Goal: Task Accomplishment & Management: Manage account settings

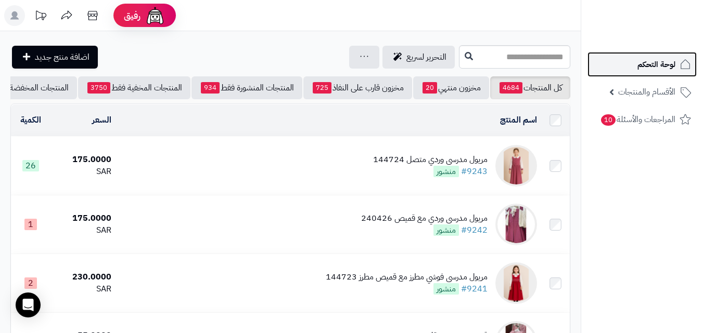
click at [659, 67] on span "لوحة التحكم" at bounding box center [656, 64] width 38 height 15
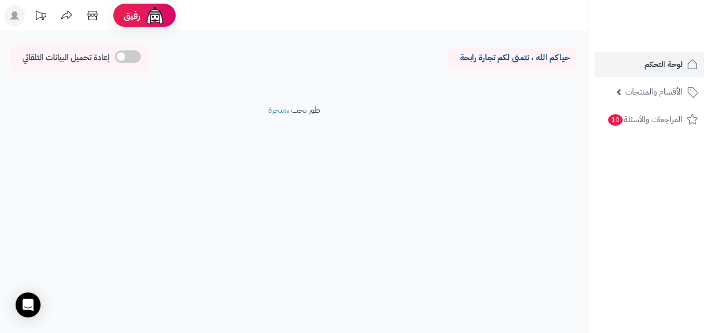
click at [21, 13] on rect at bounding box center [14, 15] width 21 height 21
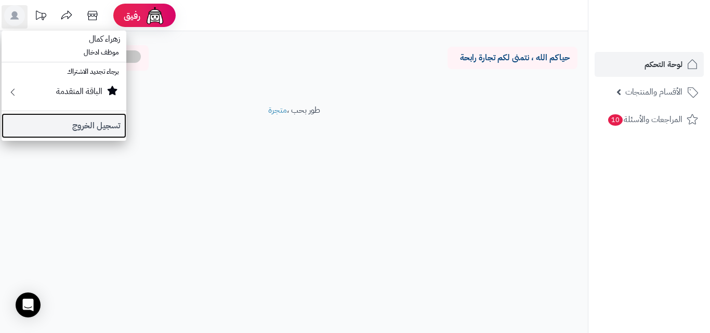
click at [69, 122] on link "تسجيل الخروج" at bounding box center [64, 125] width 125 height 25
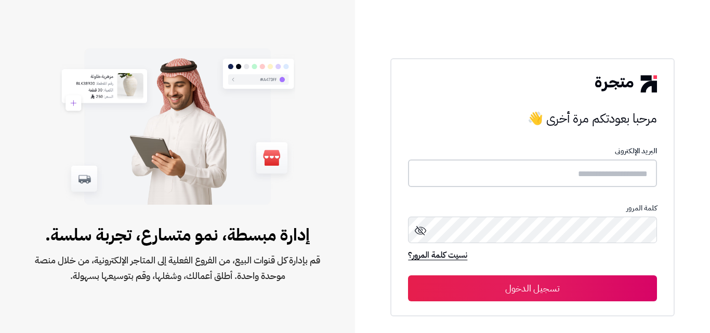
type input "*****"
click at [639, 183] on input "*****" at bounding box center [532, 174] width 249 height 28
click at [644, 176] on input "*****" at bounding box center [532, 174] width 249 height 28
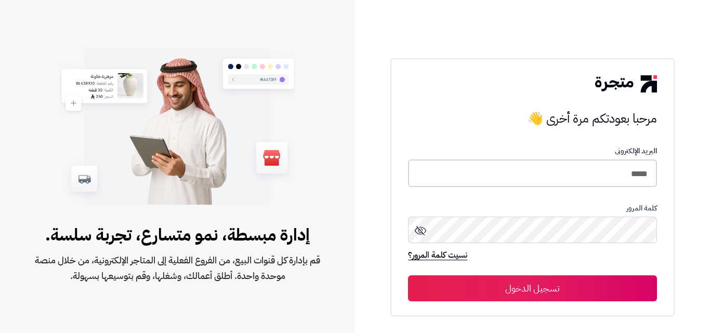
click at [644, 176] on input "*****" at bounding box center [532, 174] width 249 height 28
type input "*****"
click at [408, 276] on button "تسجيل الدخول" at bounding box center [532, 289] width 249 height 26
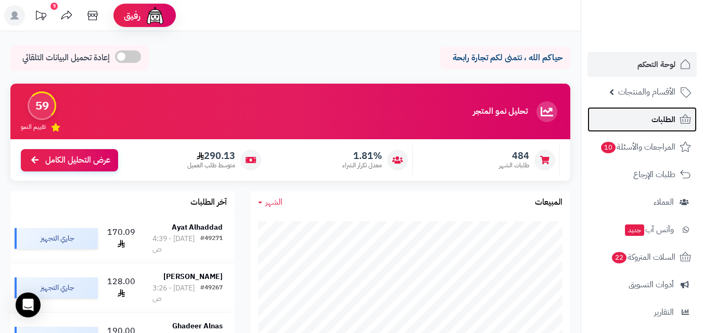
click at [661, 121] on span "الطلبات" at bounding box center [663, 119] width 24 height 15
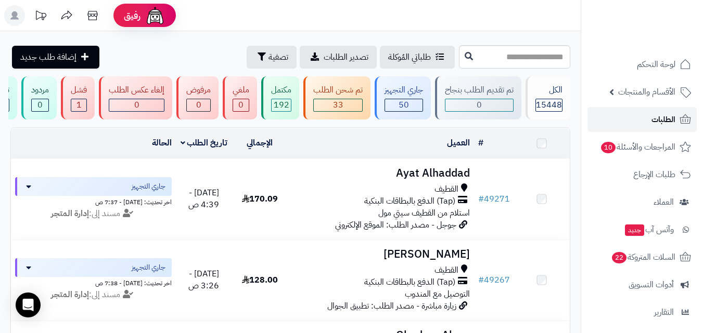
click at [661, 121] on span "الطلبات" at bounding box center [663, 119] width 24 height 15
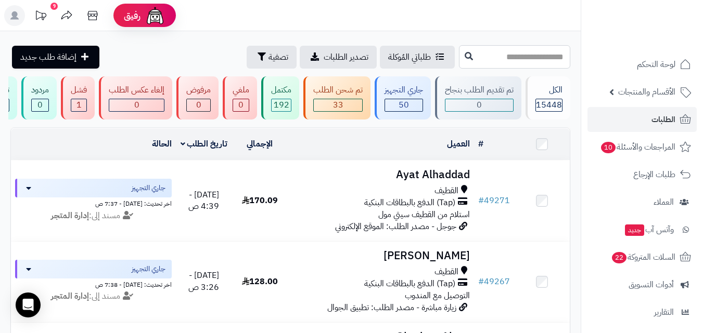
click at [518, 61] on input "text" at bounding box center [514, 56] width 111 height 23
type input "*****"
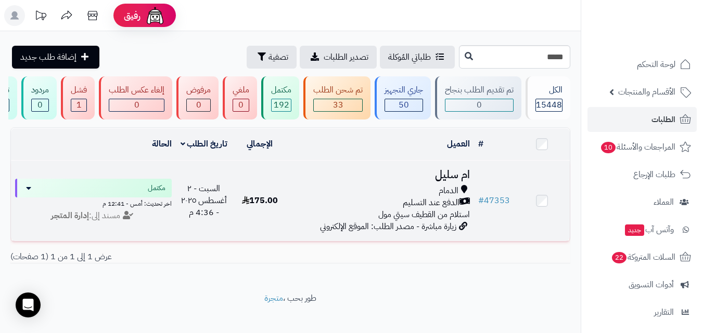
click at [460, 193] on div "الدمام" at bounding box center [381, 191] width 178 height 12
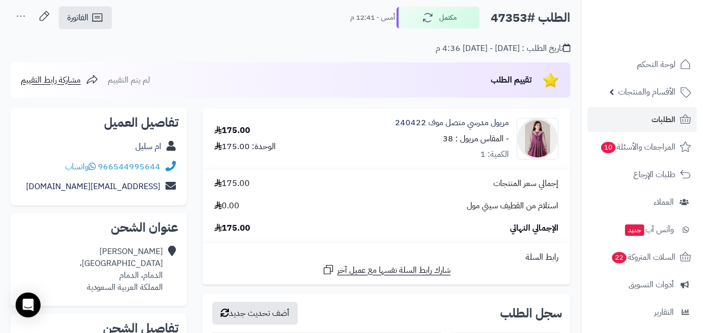
scroll to position [104, 0]
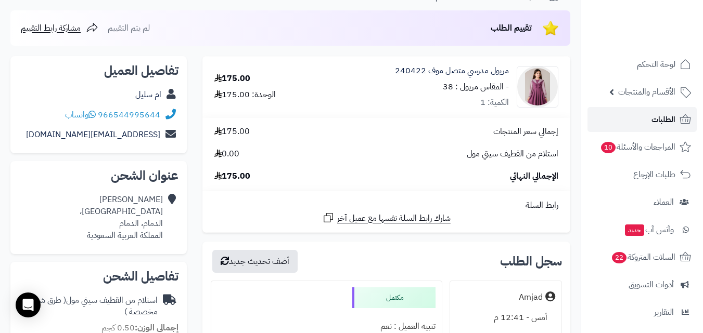
click at [664, 122] on span "الطلبات" at bounding box center [663, 119] width 24 height 15
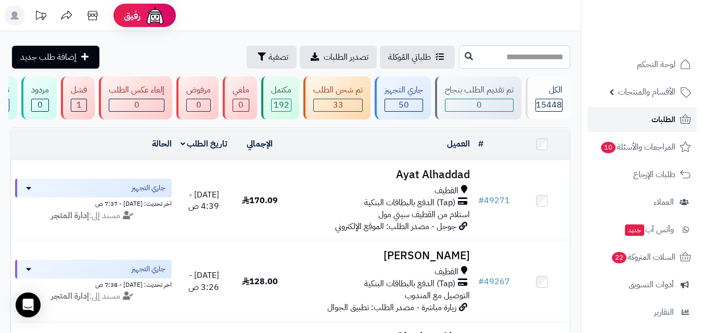
click at [664, 122] on span "الطلبات" at bounding box center [663, 119] width 24 height 15
click at [522, 59] on input "text" at bounding box center [514, 56] width 111 height 23
click at [665, 123] on span "الطلبات" at bounding box center [663, 119] width 24 height 15
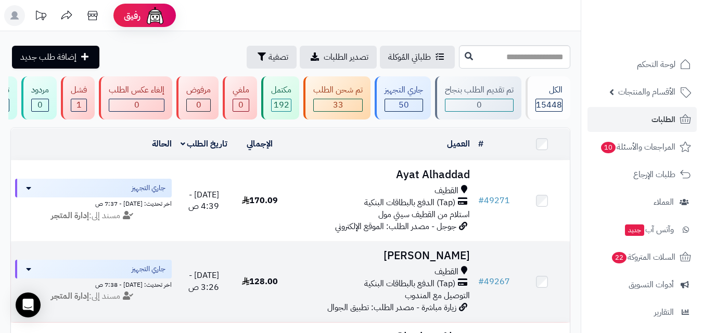
click at [436, 262] on h3 "[PERSON_NAME]" at bounding box center [381, 256] width 178 height 12
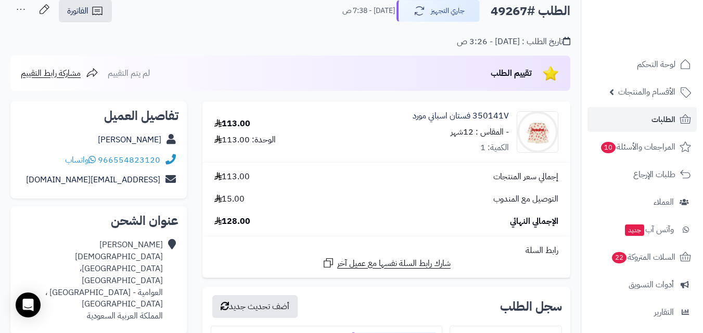
scroll to position [52, 0]
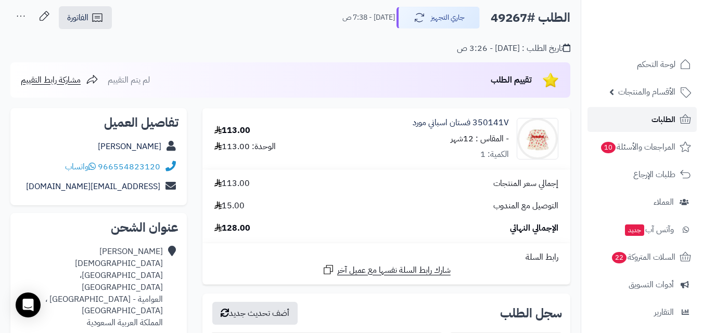
click at [668, 118] on span "الطلبات" at bounding box center [663, 119] width 24 height 15
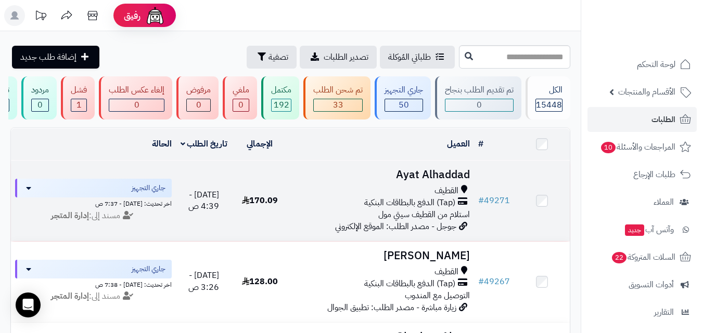
scroll to position [104, 0]
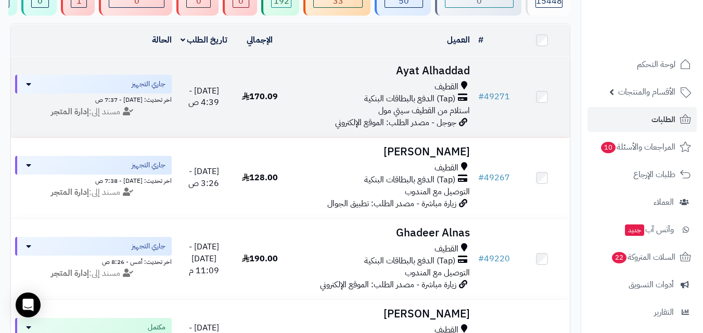
click at [427, 77] on h3 "Ayat Alhaddad" at bounding box center [381, 71] width 178 height 12
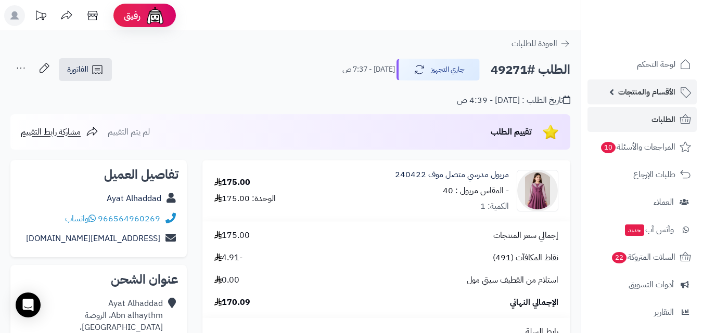
click at [649, 96] on span "الأقسام والمنتجات" at bounding box center [646, 92] width 57 height 15
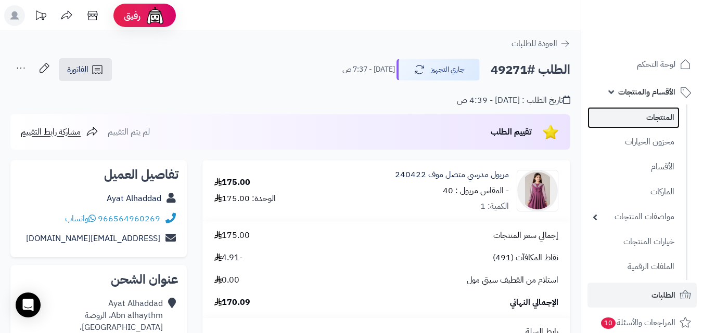
click at [639, 120] on link "المنتجات" at bounding box center [633, 117] width 92 height 21
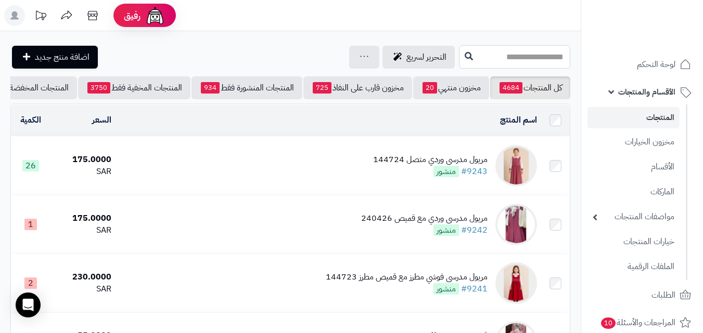
click at [545, 62] on input "text" at bounding box center [514, 56] width 111 height 23
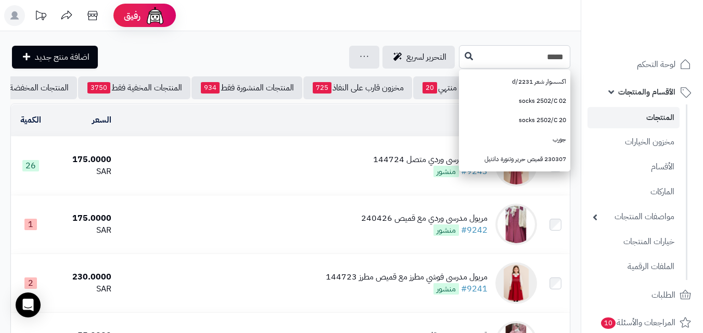
type input "******"
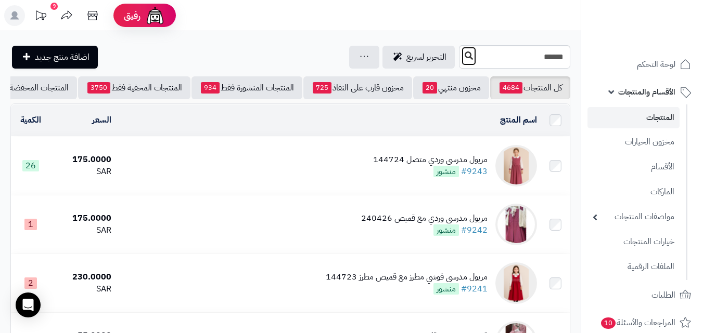
click at [464, 57] on icon at bounding box center [468, 55] width 8 height 8
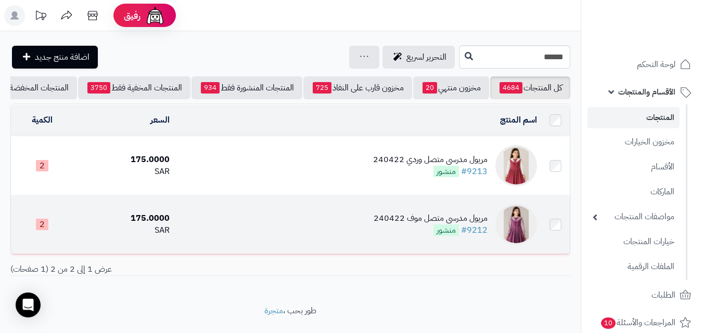
click at [426, 220] on div "مريول مدرسي متصل موف 240422" at bounding box center [430, 219] width 114 height 12
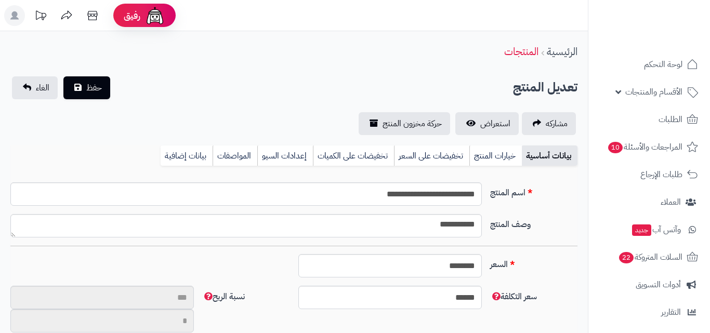
type input "**"
type input "**********"
type input "******"
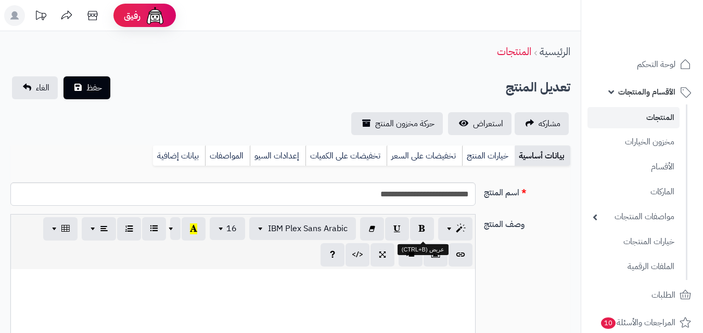
scroll to position [86, 0]
click at [489, 148] on link "خيارات المنتج" at bounding box center [488, 156] width 53 height 21
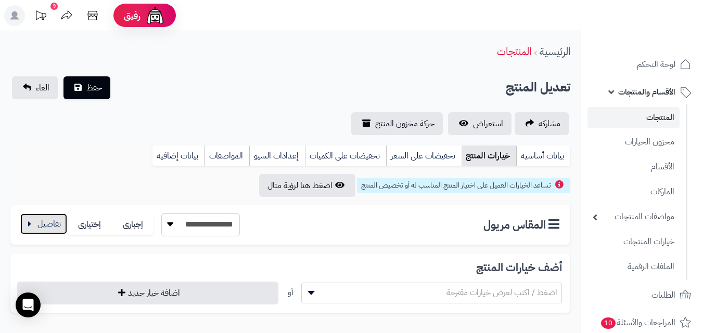
click at [43, 228] on button "button" at bounding box center [43, 224] width 47 height 21
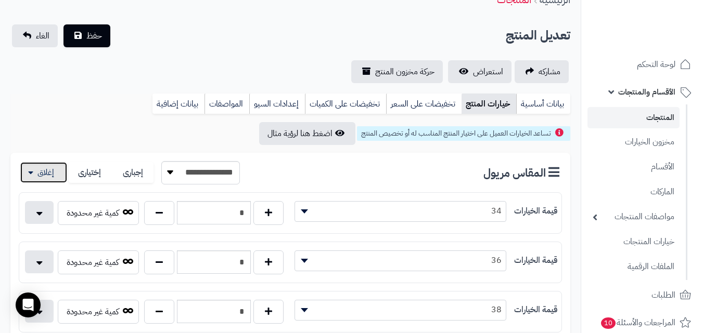
scroll to position [0, 0]
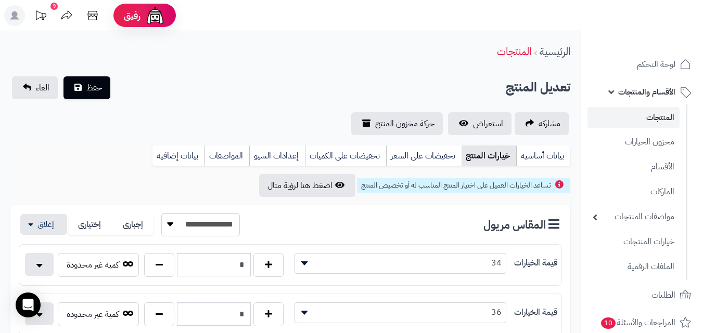
click at [659, 94] on span "الأقسام والمنتجات" at bounding box center [646, 92] width 57 height 15
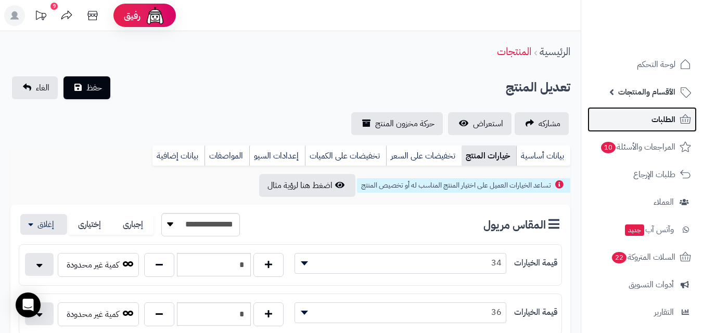
click at [663, 126] on span "الطلبات" at bounding box center [663, 119] width 24 height 15
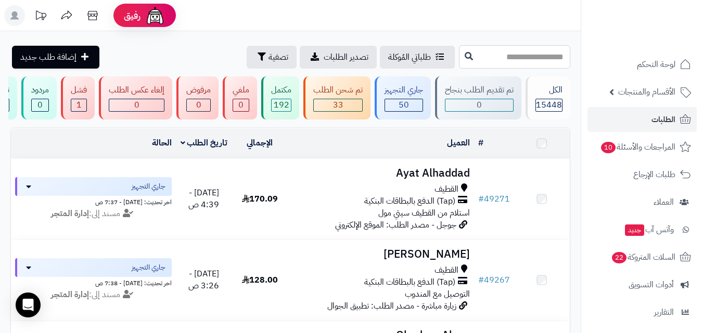
drag, startPoint x: 0, startPoint y: 0, endPoint x: 523, endPoint y: 65, distance: 527.2
click at [523, 65] on input "text" at bounding box center [514, 56] width 111 height 23
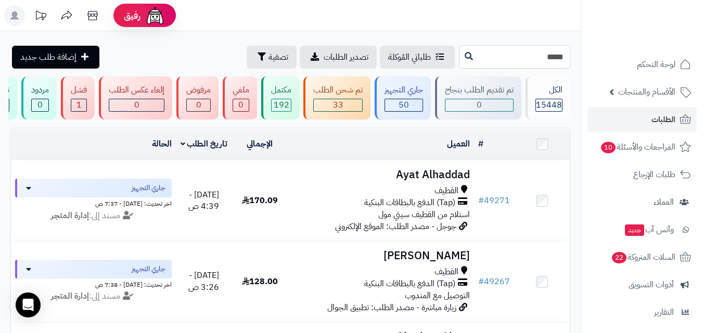
type input "*****"
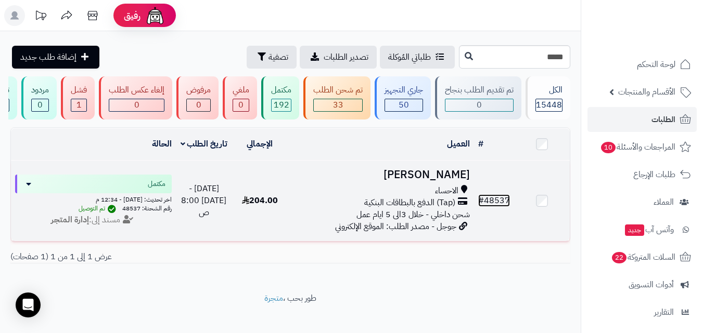
click at [500, 206] on link "# 48537" at bounding box center [494, 200] width 32 height 12
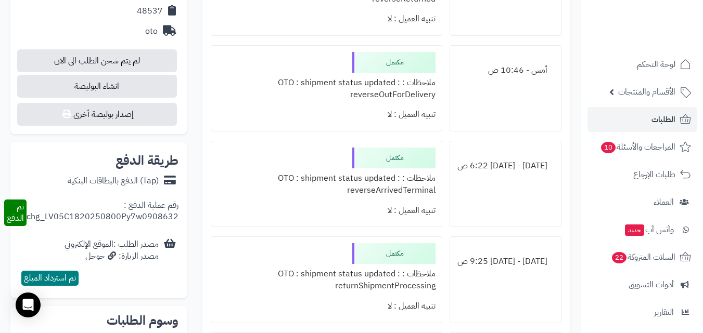
scroll to position [520, 0]
click at [666, 126] on span "الطلبات" at bounding box center [663, 119] width 24 height 15
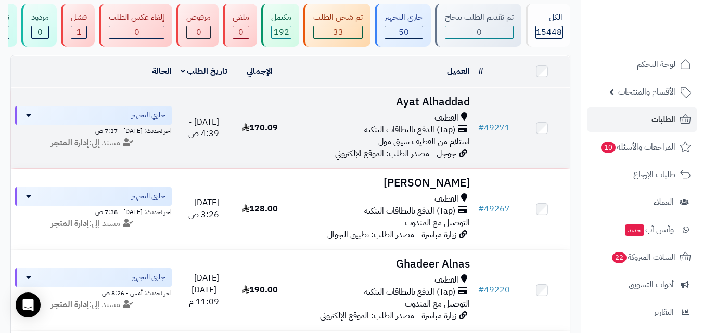
scroll to position [156, 0]
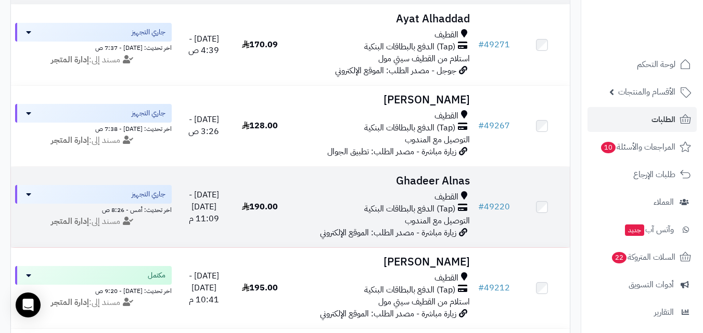
click at [423, 187] on h3 "Ghadeer Alnas" at bounding box center [381, 181] width 178 height 12
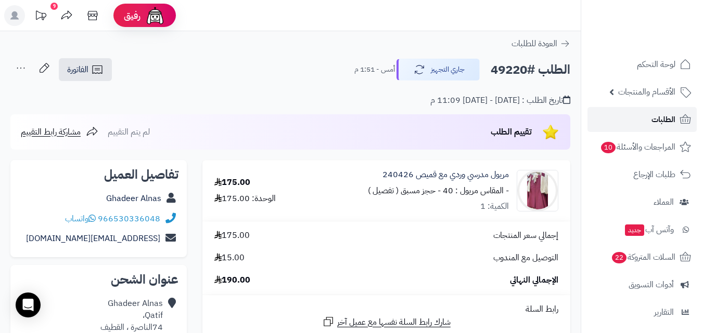
click at [639, 120] on link "الطلبات" at bounding box center [641, 119] width 109 height 25
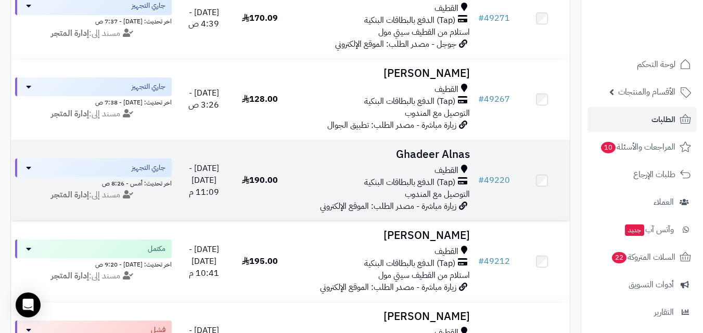
scroll to position [208, 0]
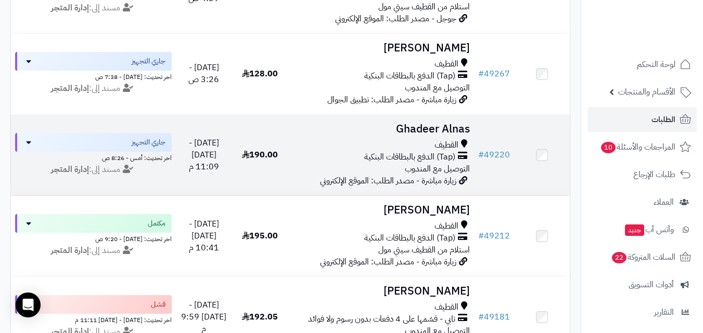
click at [429, 228] on div "القطيف" at bounding box center [381, 226] width 178 height 12
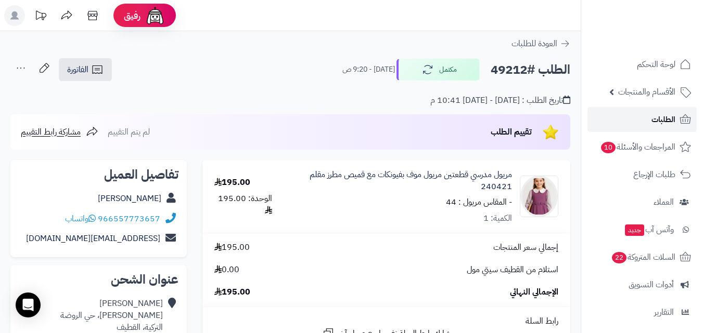
click at [657, 118] on span "الطلبات" at bounding box center [663, 119] width 24 height 15
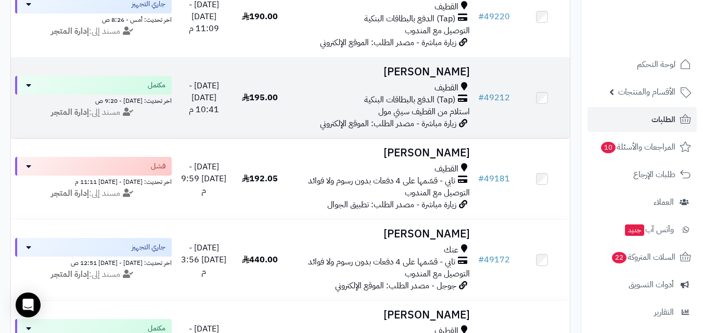
scroll to position [364, 0]
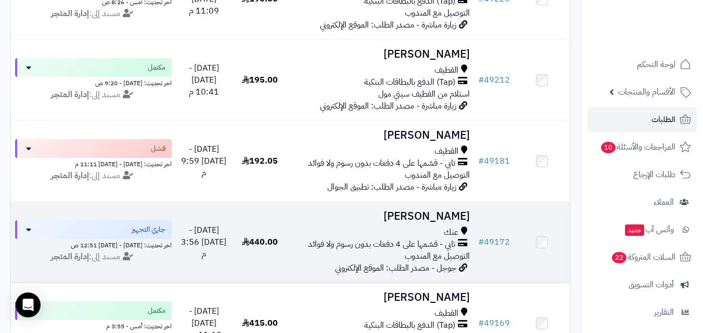
click at [424, 223] on h3 "[PERSON_NAME]" at bounding box center [381, 217] width 178 height 12
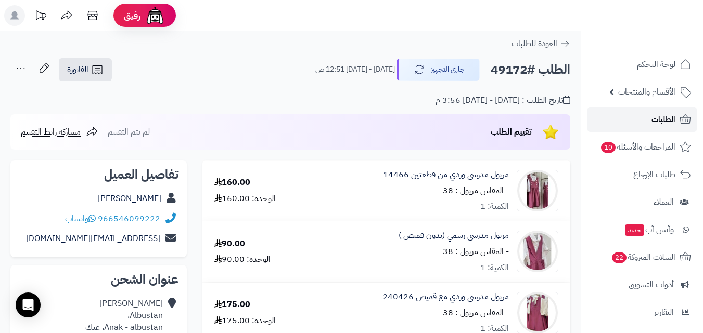
click at [640, 119] on link "الطلبات" at bounding box center [641, 119] width 109 height 25
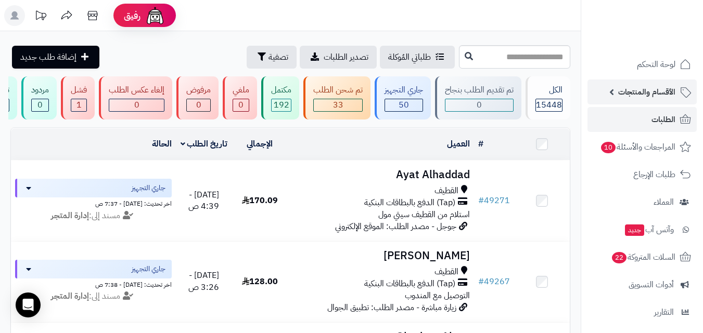
click at [660, 92] on span "الأقسام والمنتجات" at bounding box center [646, 92] width 57 height 15
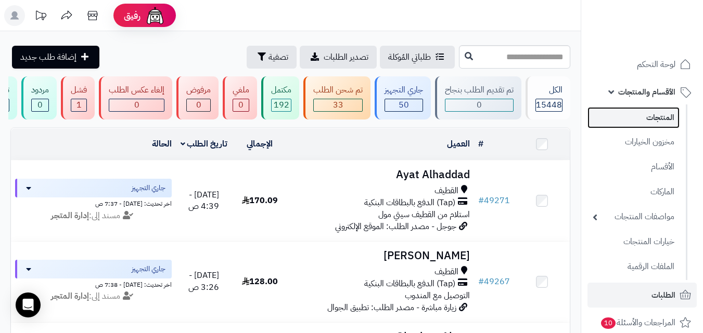
click at [650, 124] on link "المنتجات" at bounding box center [633, 117] width 92 height 21
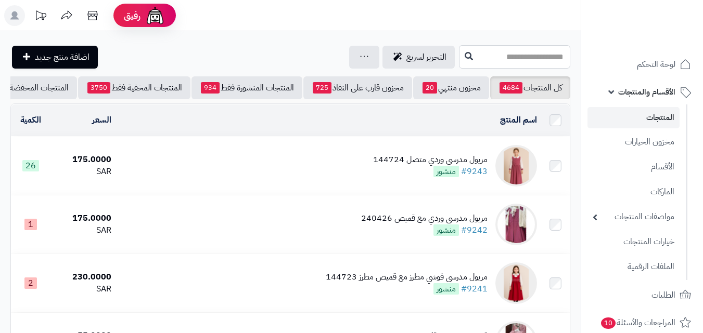
click at [503, 64] on input "text" at bounding box center [514, 56] width 111 height 23
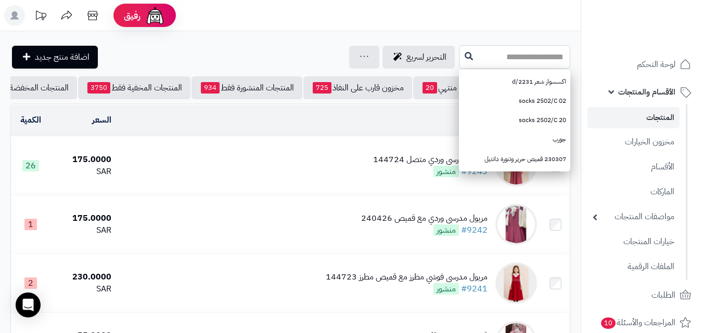
click at [503, 64] on input "text" at bounding box center [514, 56] width 111 height 23
type input "******"
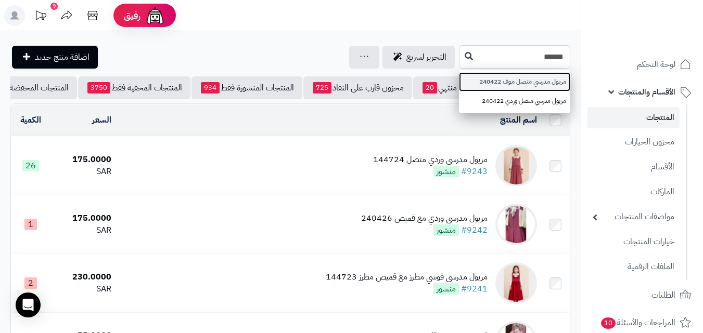
click at [498, 78] on link "مريول مدرسي متصل موف 240422" at bounding box center [514, 81] width 111 height 19
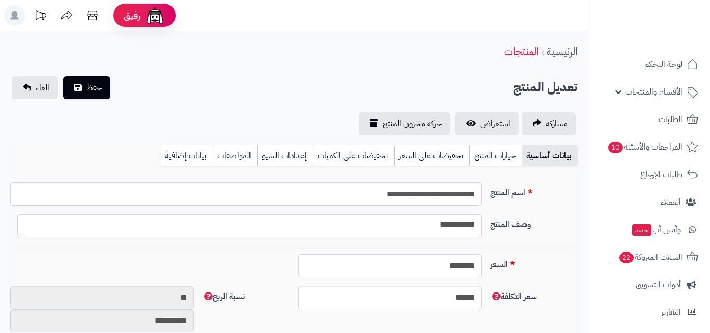
type input "******"
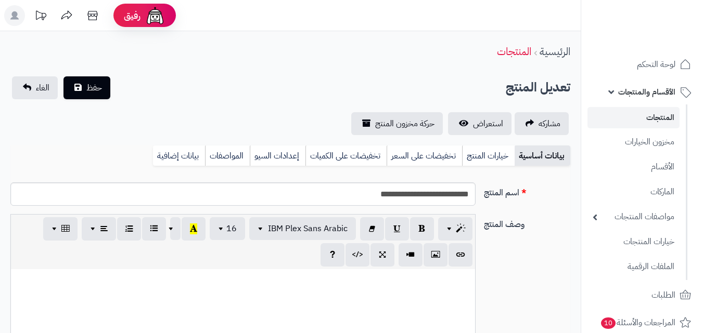
scroll to position [86, 0]
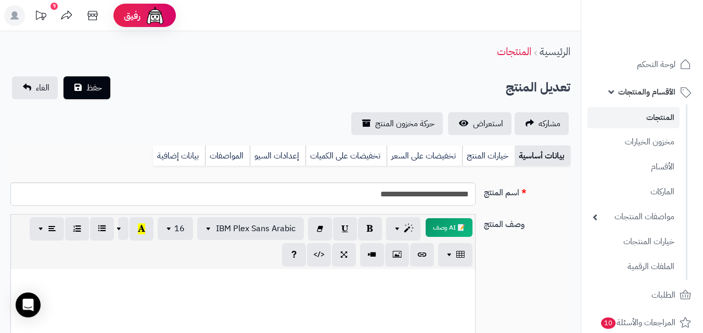
click at [15, 21] on rect at bounding box center [14, 15] width 21 height 21
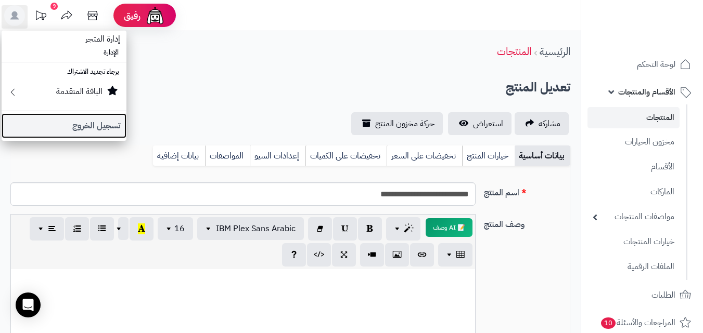
click at [47, 123] on link "تسجيل الخروج" at bounding box center [64, 125] width 125 height 25
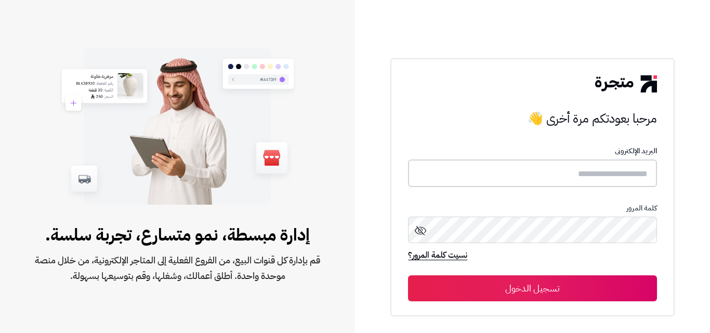
type input "*****"
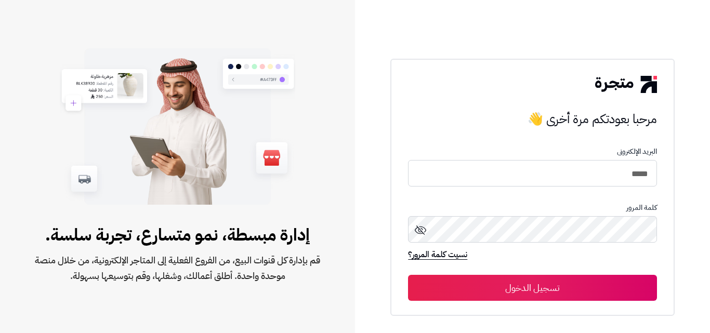
click at [564, 290] on button "تسجيل الدخول" at bounding box center [532, 288] width 249 height 26
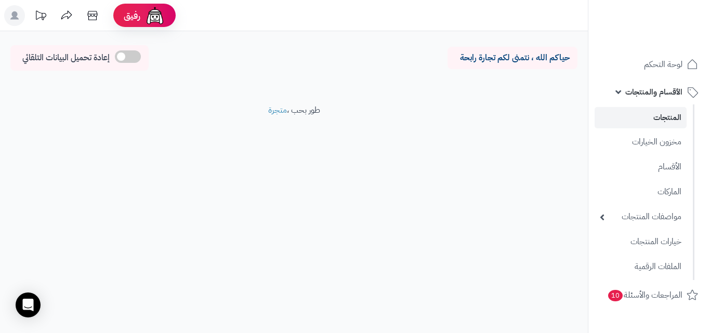
click at [652, 117] on link "المنتجات" at bounding box center [641, 117] width 92 height 21
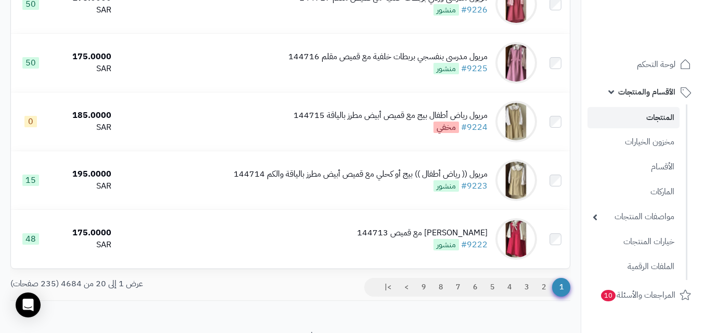
scroll to position [1098, 0]
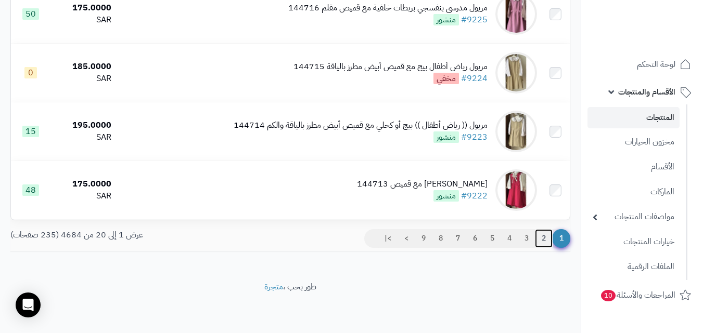
click at [542, 237] on link "2" at bounding box center [544, 238] width 18 height 19
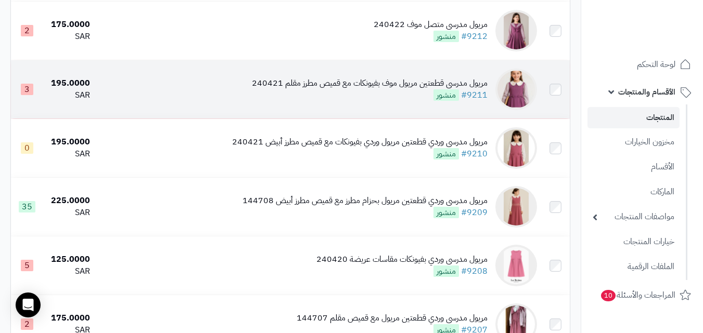
scroll to position [676, 0]
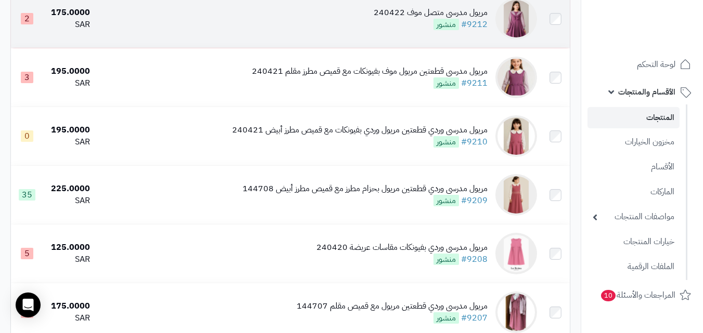
click at [512, 30] on img at bounding box center [516, 19] width 42 height 42
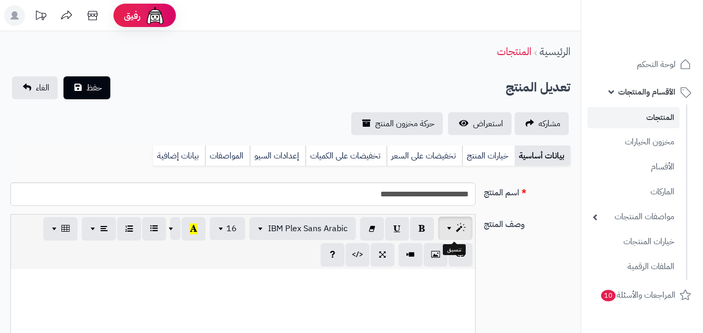
scroll to position [86, 0]
click at [490, 158] on link "خيارات المنتج" at bounding box center [488, 156] width 53 height 21
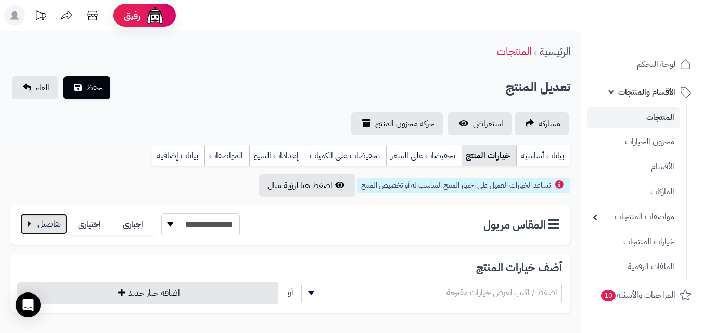
click at [36, 225] on button "button" at bounding box center [43, 224] width 47 height 21
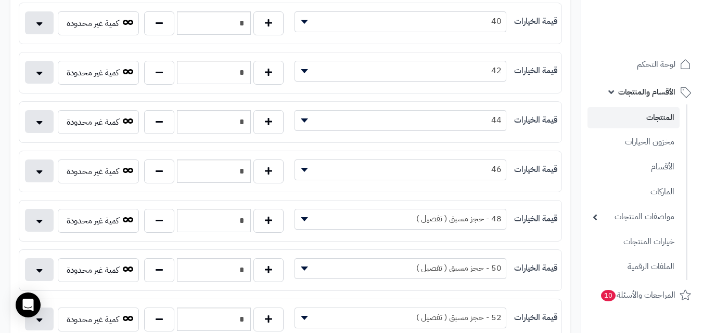
scroll to position [468, 0]
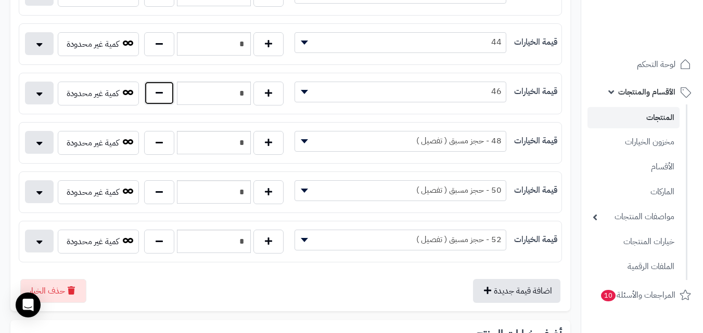
click at [154, 98] on button "button" at bounding box center [159, 93] width 30 height 24
type input "*"
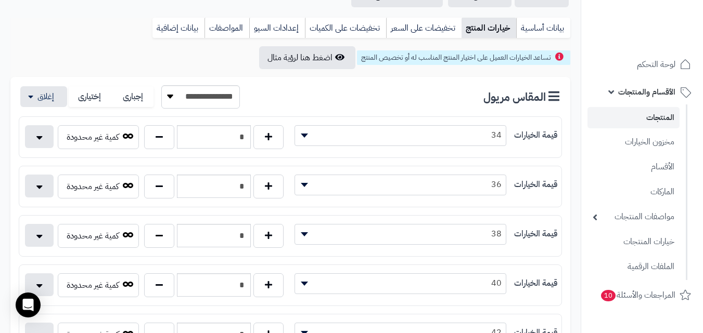
scroll to position [104, 0]
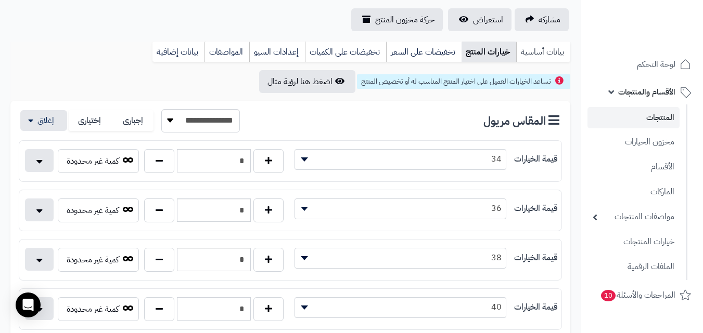
click at [539, 53] on link "بيانات أساسية" at bounding box center [543, 52] width 54 height 21
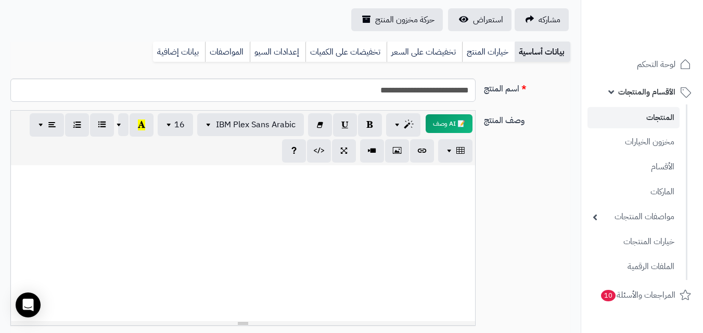
scroll to position [520, 0]
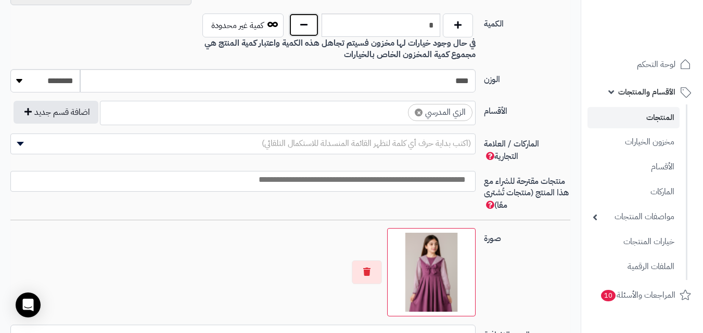
click at [309, 36] on button "button" at bounding box center [304, 25] width 30 height 24
type input "*"
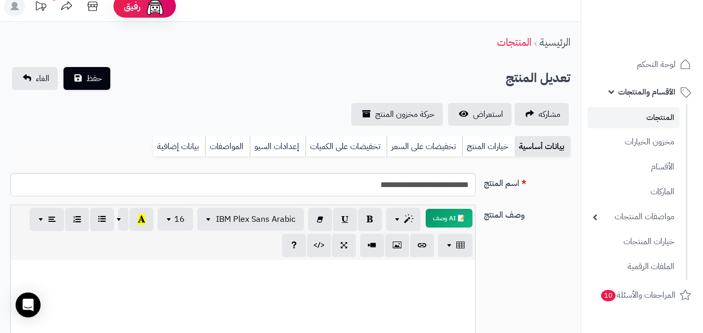
scroll to position [6, 0]
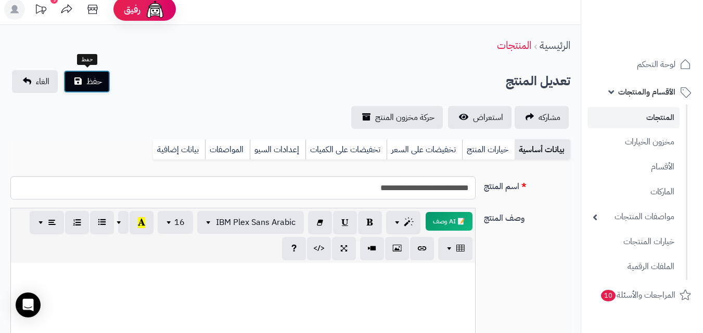
click at [95, 85] on span "حفظ" at bounding box center [94, 81] width 16 height 12
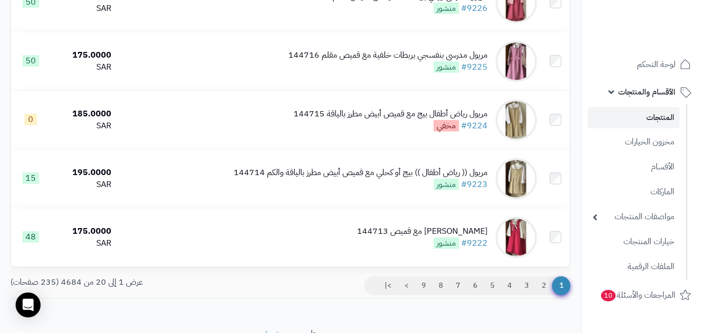
scroll to position [1145, 0]
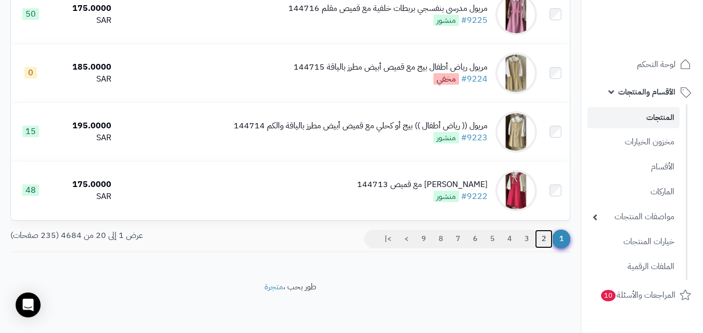
click at [542, 237] on link "2" at bounding box center [544, 239] width 18 height 19
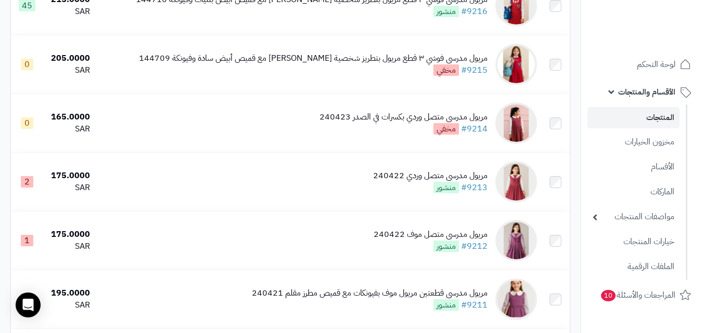
scroll to position [572, 0]
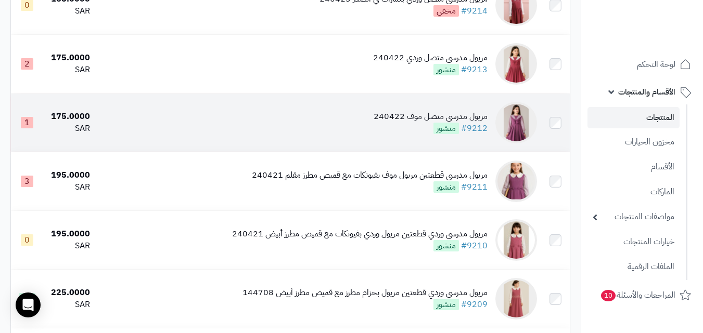
click at [524, 125] on img at bounding box center [516, 123] width 42 height 42
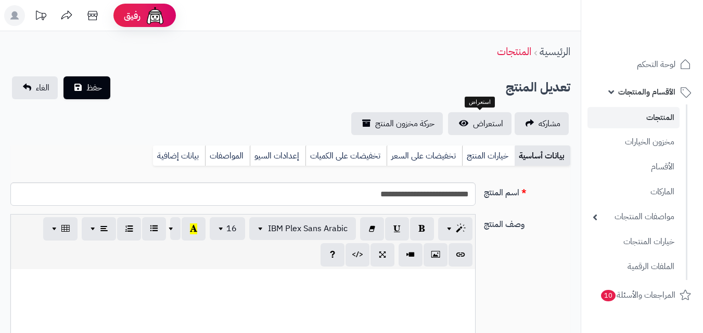
scroll to position [86, 0]
click at [494, 154] on link "خيارات المنتج" at bounding box center [488, 156] width 53 height 21
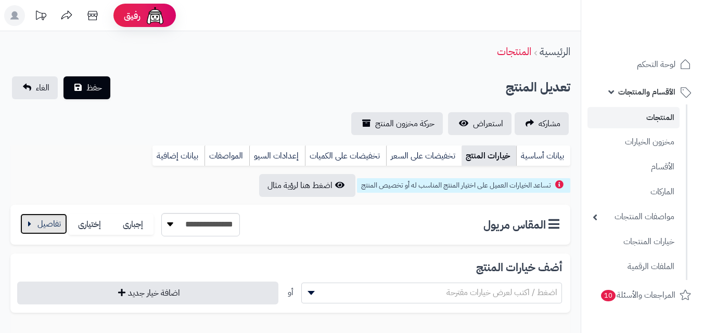
click at [44, 231] on button "button" at bounding box center [43, 224] width 47 height 21
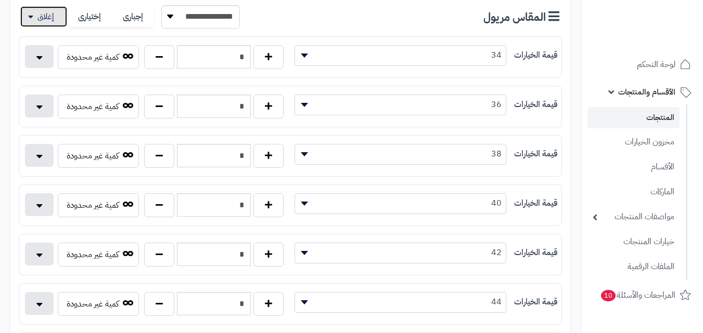
scroll to position [260, 0]
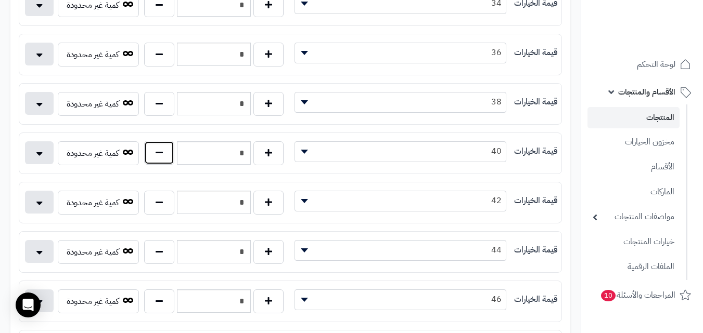
click at [163, 156] on button "button" at bounding box center [159, 153] width 30 height 24
type input "*"
click at [157, 256] on button "button" at bounding box center [159, 252] width 30 height 24
click at [267, 251] on button "button" at bounding box center [268, 252] width 30 height 24
type input "*"
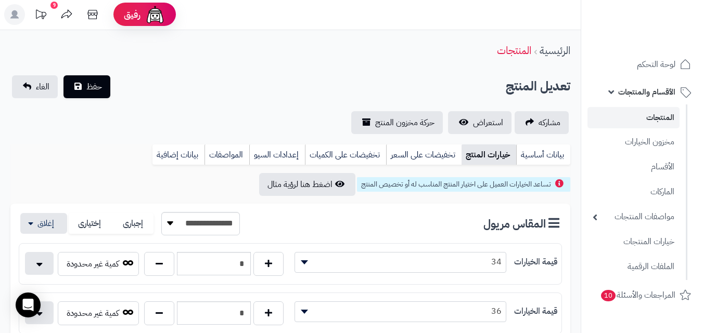
scroll to position [0, 0]
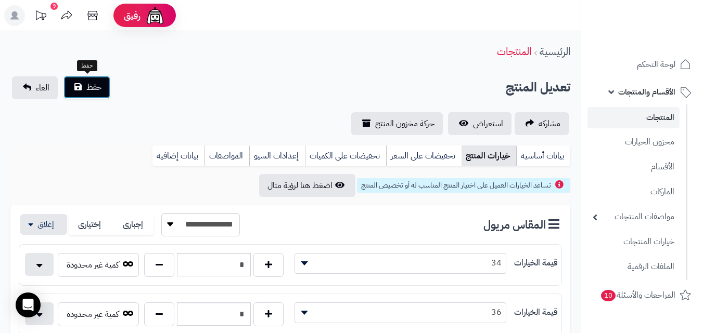
click at [86, 91] on span "حفظ" at bounding box center [94, 87] width 16 height 12
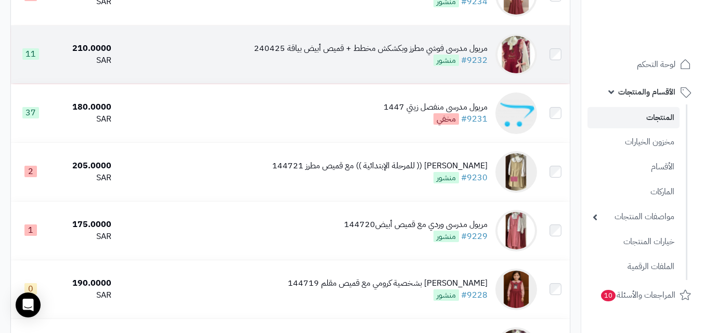
scroll to position [624, 0]
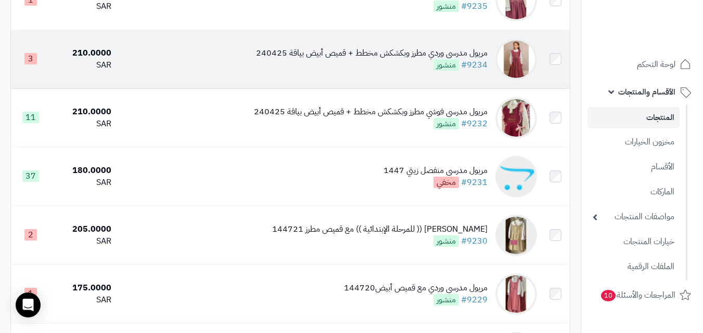
click at [523, 59] on img at bounding box center [516, 59] width 42 height 42
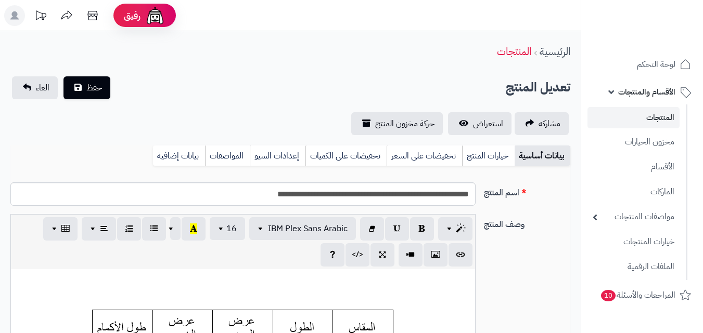
scroll to position [86, 0]
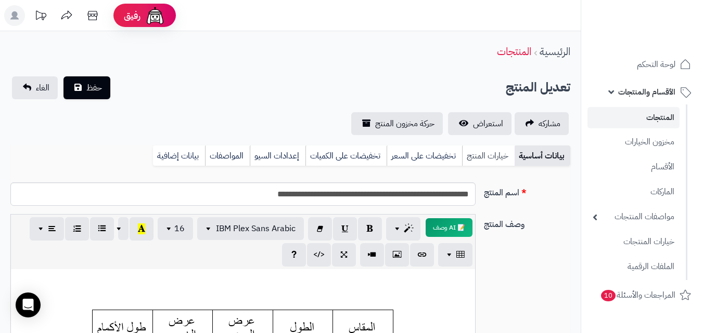
click at [491, 152] on link "خيارات المنتج" at bounding box center [488, 156] width 53 height 21
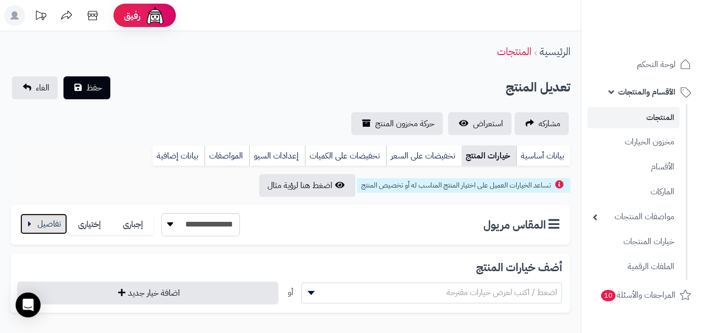
click at [49, 225] on button "button" at bounding box center [43, 224] width 47 height 21
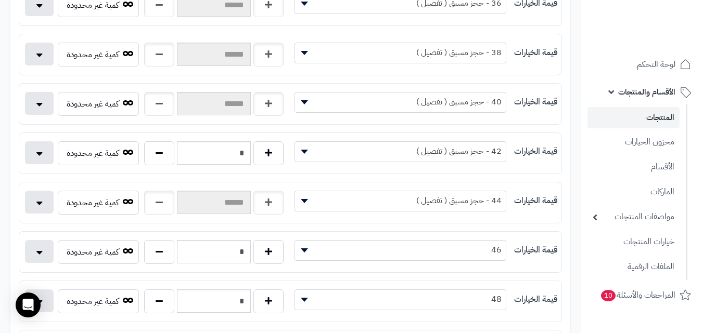
scroll to position [312, 0]
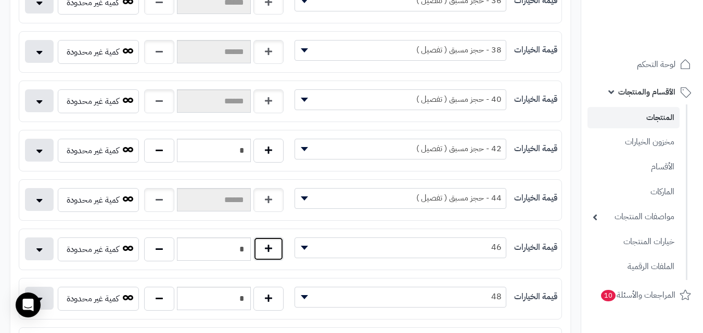
click at [264, 253] on button "button" at bounding box center [268, 249] width 30 height 24
type input "*"
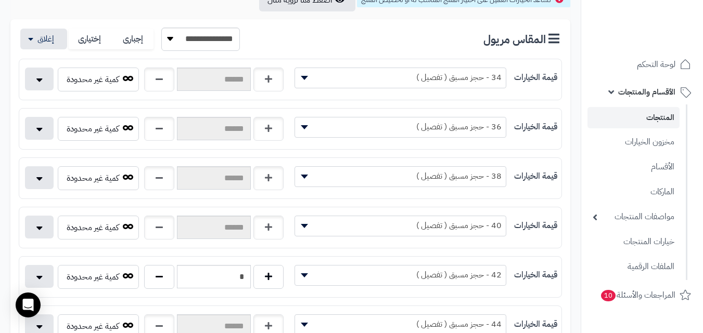
scroll to position [0, 0]
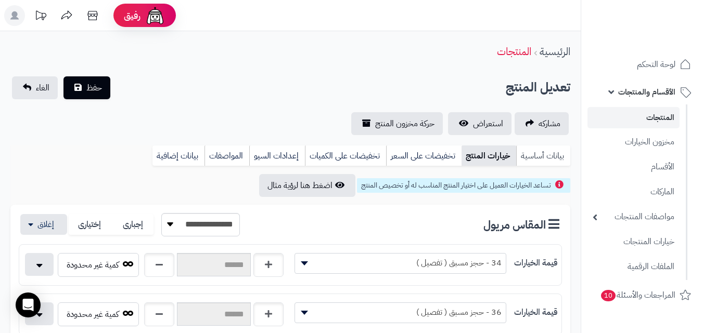
click at [536, 155] on link "بيانات أساسية" at bounding box center [543, 156] width 54 height 21
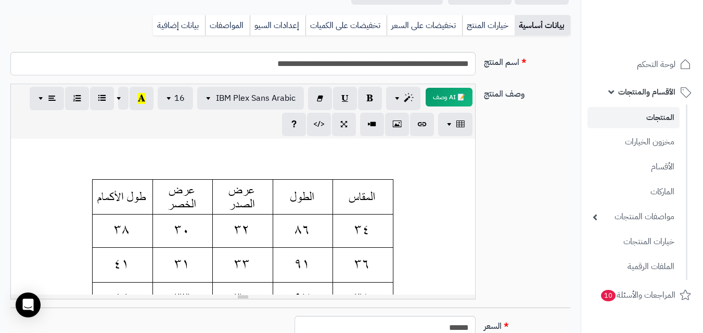
scroll to position [312, 0]
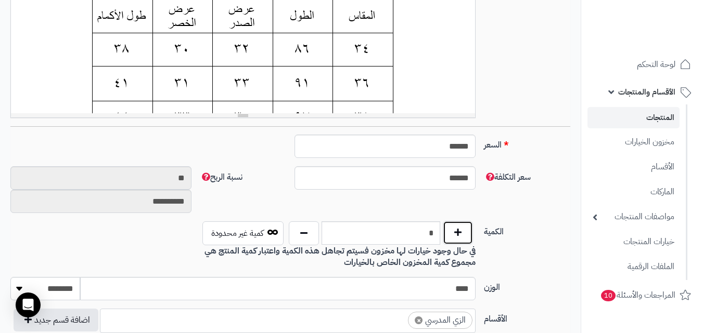
click at [449, 236] on button "button" at bounding box center [458, 233] width 30 height 24
type input "*"
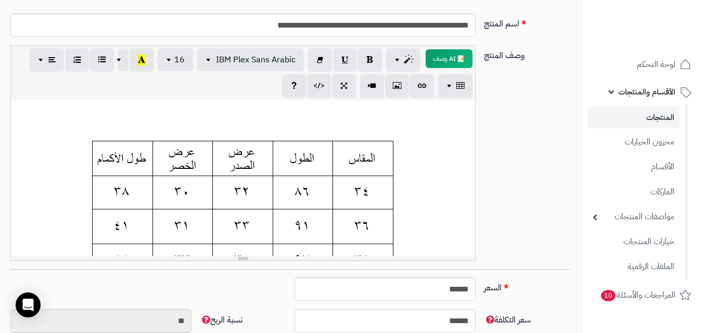
scroll to position [0, 0]
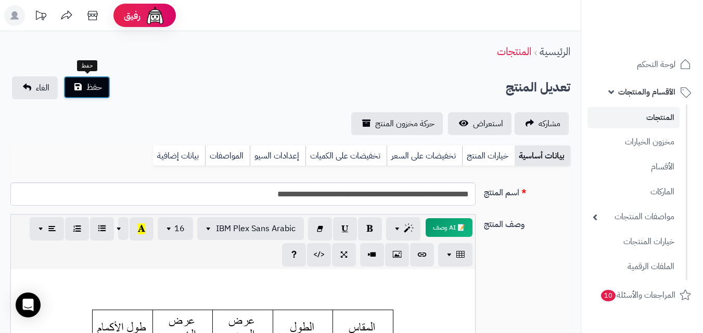
click at [97, 95] on button "حفظ" at bounding box center [86, 87] width 47 height 23
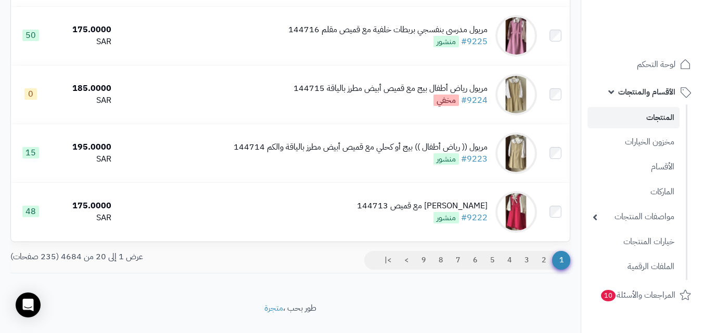
scroll to position [1144, 0]
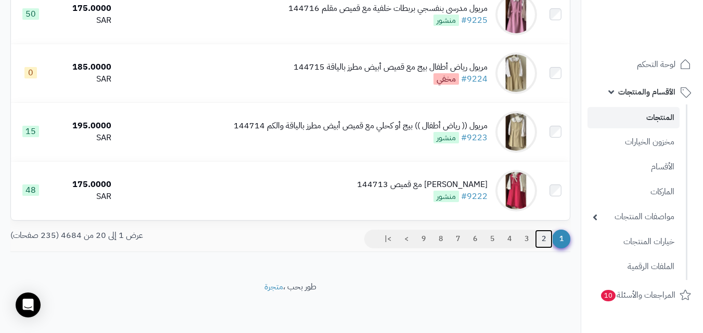
click at [544, 242] on link "2" at bounding box center [544, 239] width 18 height 19
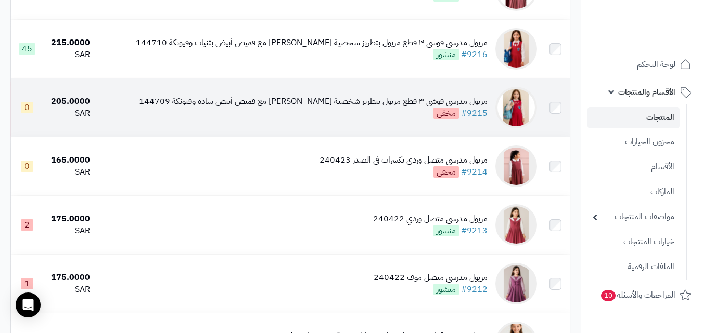
scroll to position [416, 0]
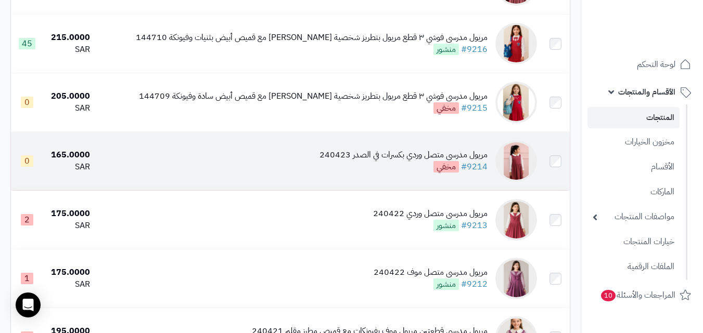
click at [523, 172] on img at bounding box center [516, 161] width 42 height 42
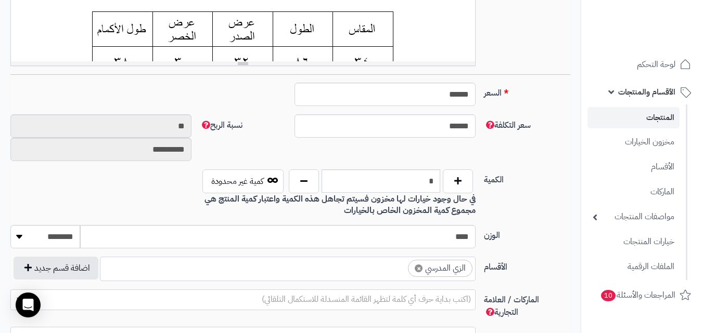
scroll to position [416, 0]
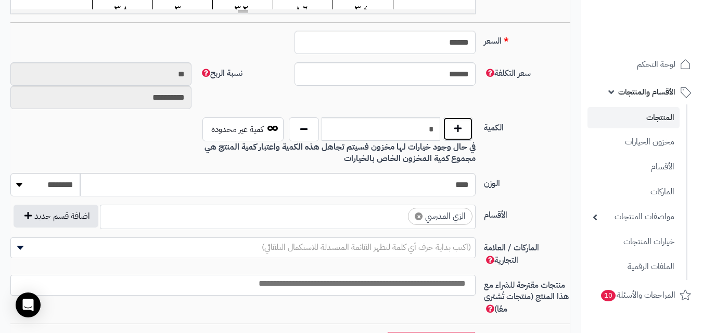
click at [458, 133] on button "button" at bounding box center [458, 129] width 30 height 24
type input "*"
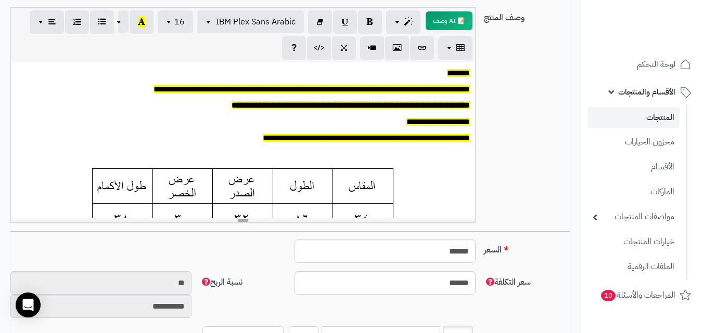
scroll to position [52, 0]
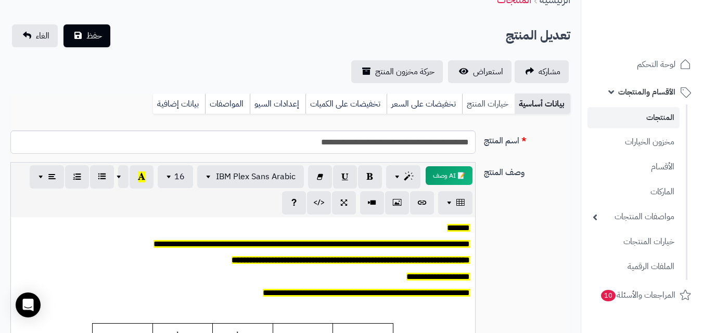
click at [490, 100] on link "خيارات المنتج" at bounding box center [488, 104] width 53 height 21
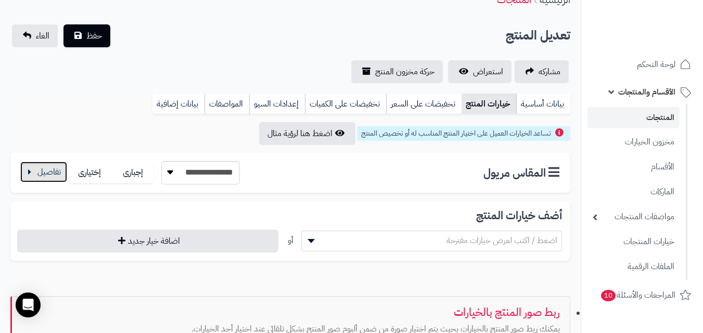
click at [46, 167] on button "button" at bounding box center [43, 172] width 47 height 21
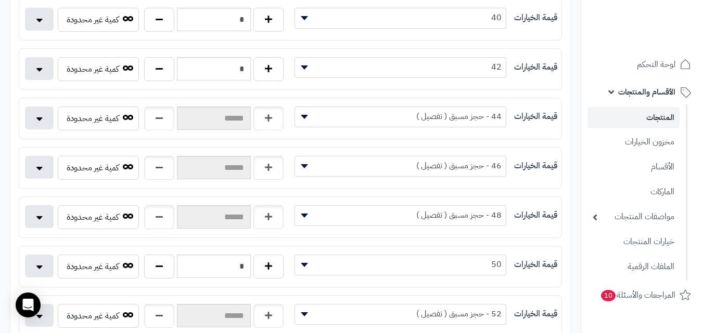
scroll to position [364, 0]
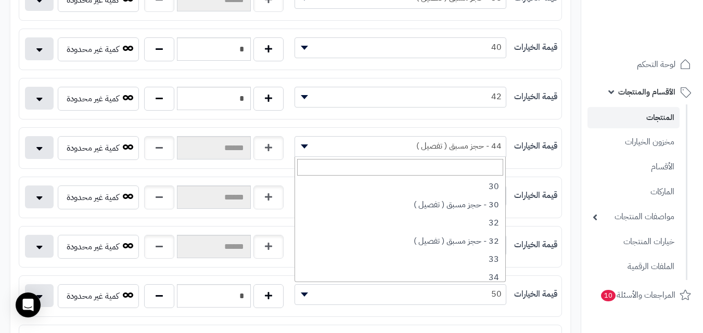
click at [328, 145] on span "44 - حجز مسبق ( تفصيل )" at bounding box center [400, 146] width 211 height 16
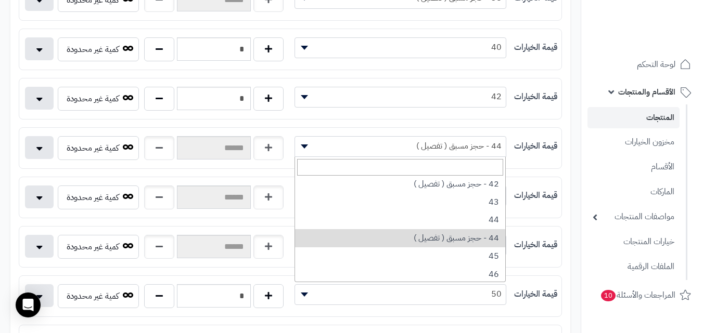
scroll to position [312, 0]
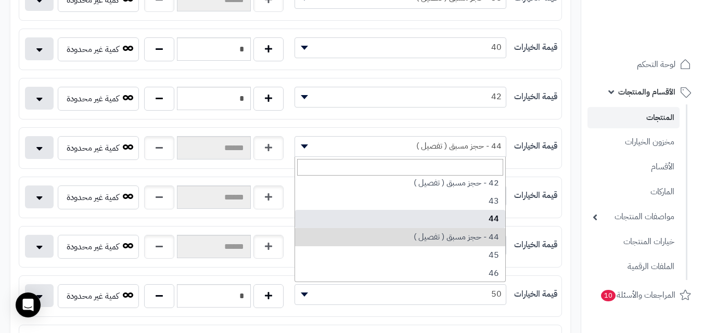
select select "***"
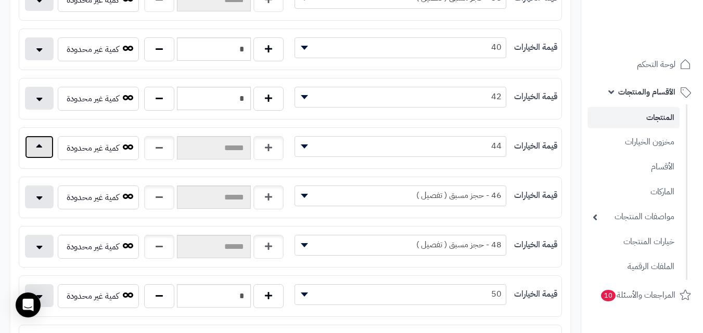
click at [42, 146] on button "button" at bounding box center [39, 147] width 29 height 23
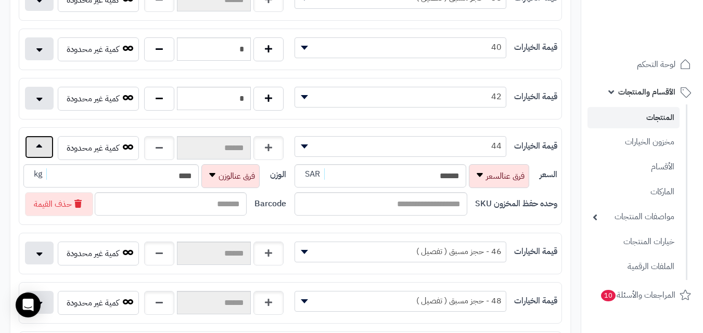
click at [42, 146] on button "button" at bounding box center [39, 147] width 29 height 23
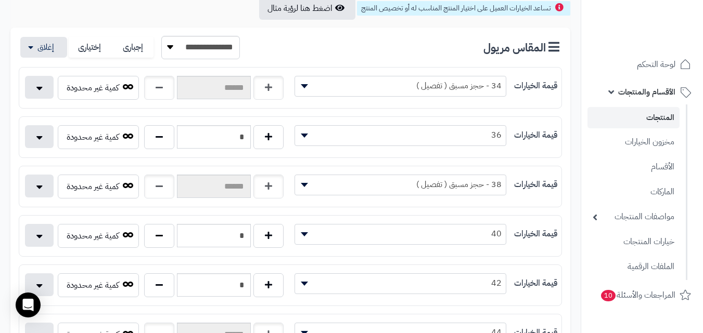
scroll to position [34, 0]
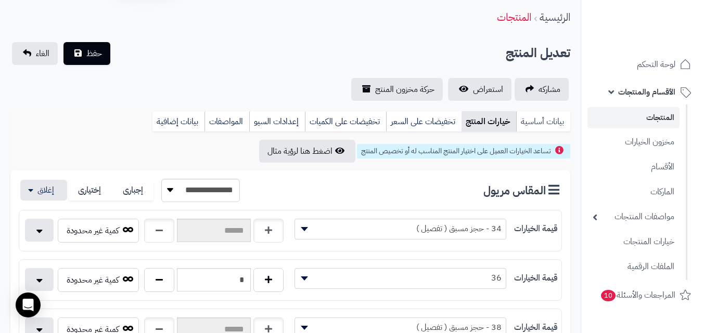
click at [552, 123] on link "بيانات أساسية" at bounding box center [543, 121] width 54 height 21
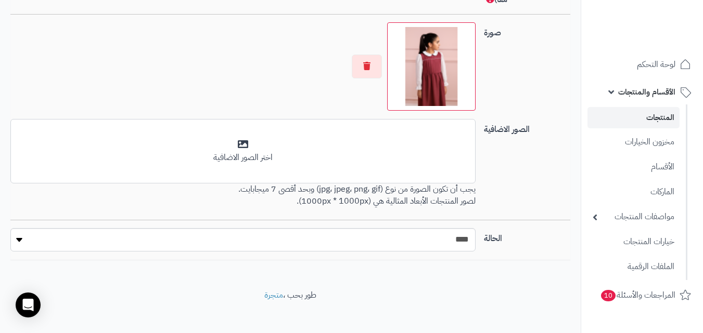
scroll to position [734, 0]
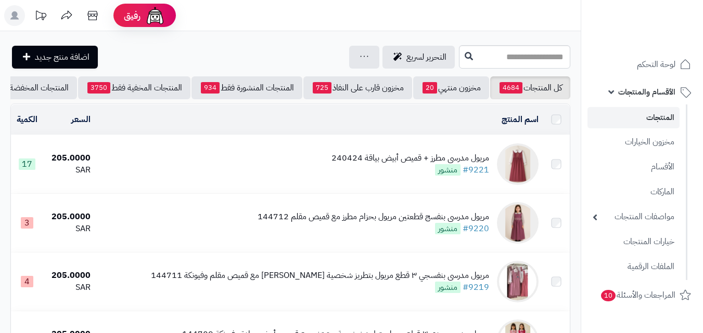
scroll to position [416, 0]
